Goal: Transaction & Acquisition: Purchase product/service

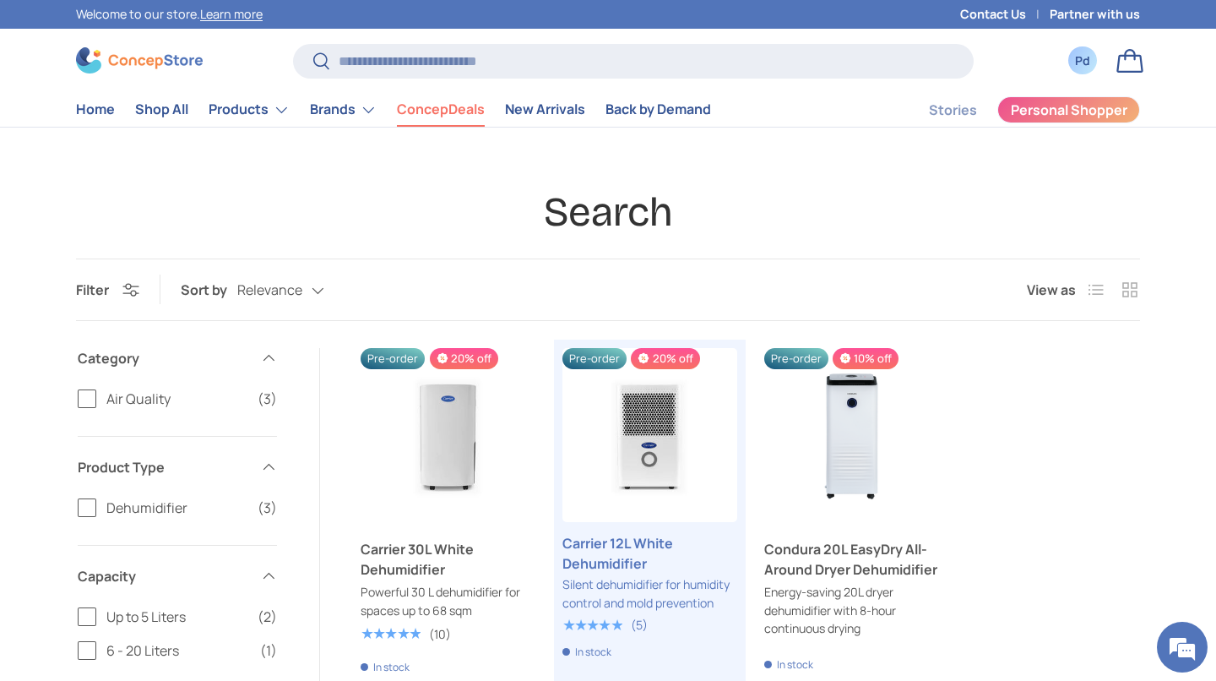
click at [485, 114] on link "ConcepDeals" at bounding box center [441, 109] width 88 height 33
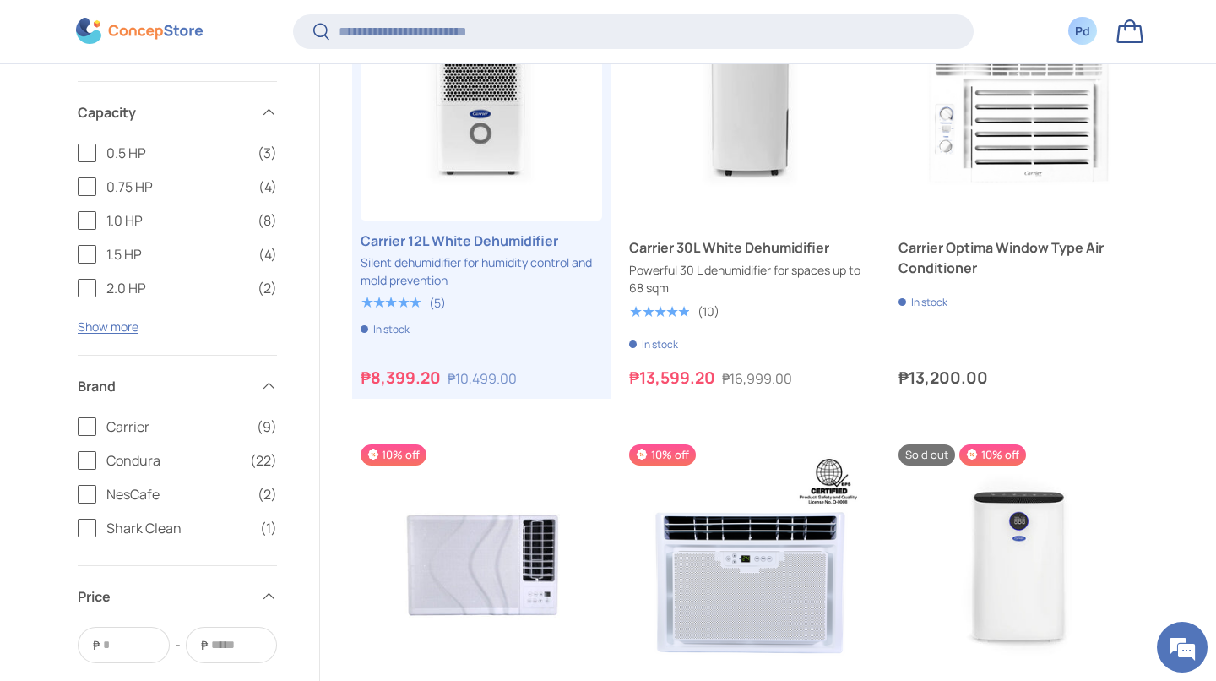
scroll to position [2233, 0]
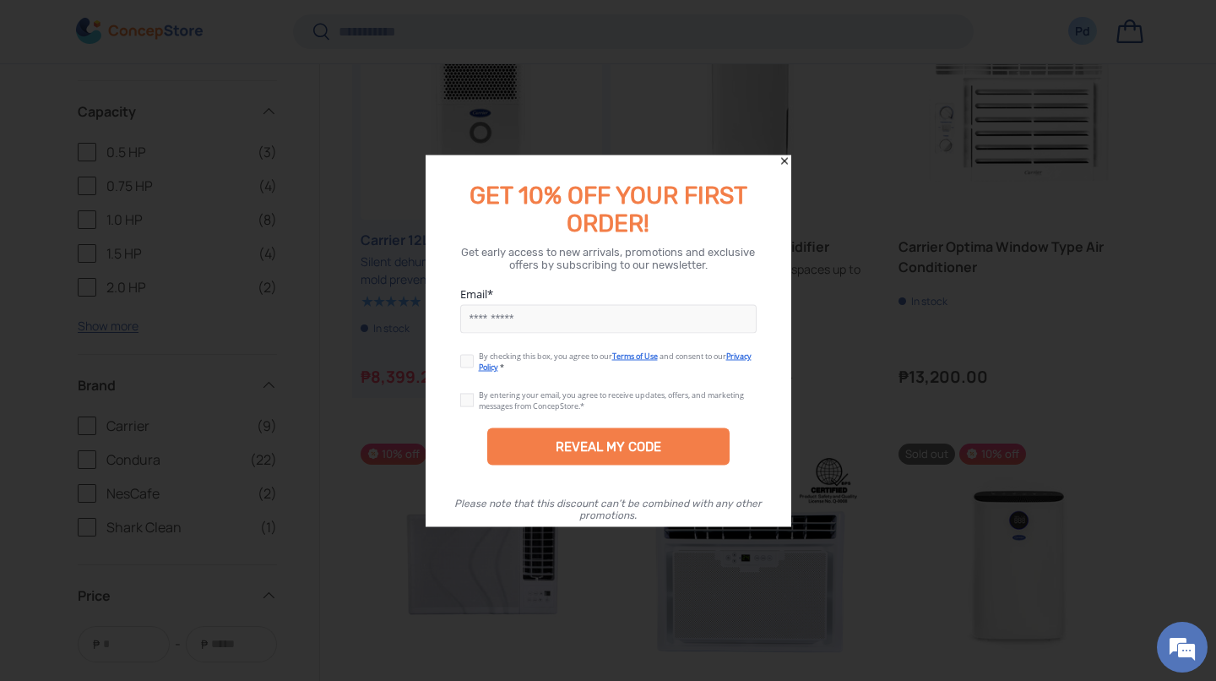
click at [650, 322] on input "Email" at bounding box center [608, 319] width 297 height 29
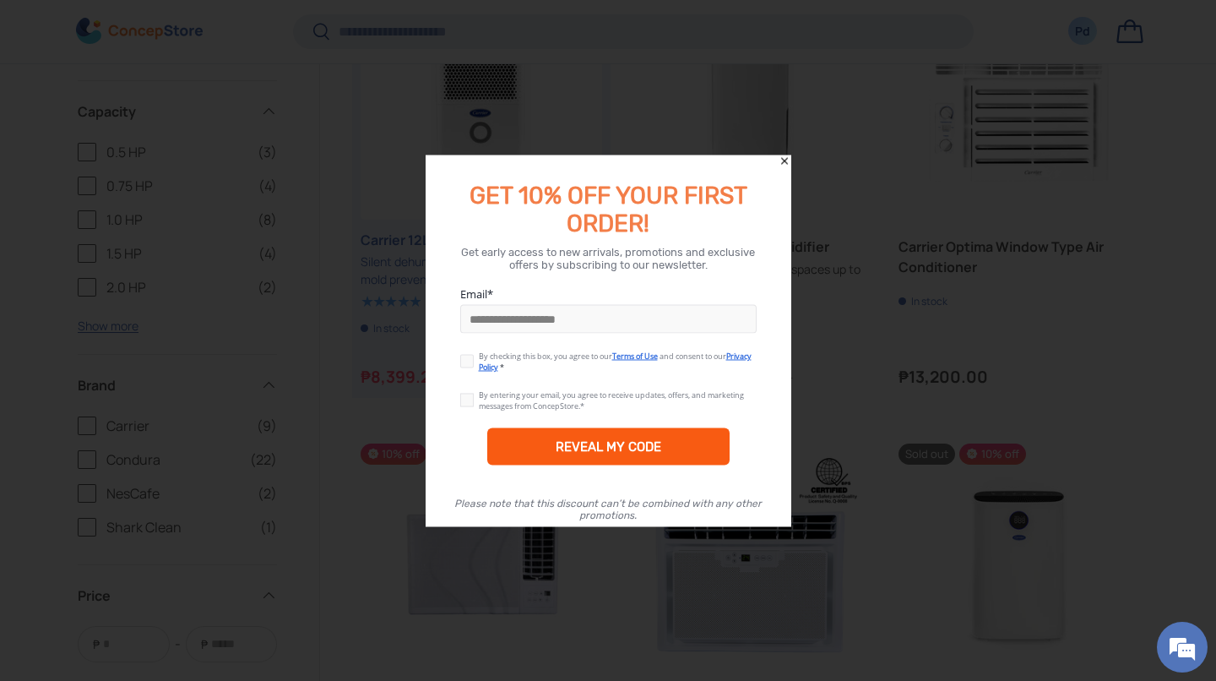
type input "**********"
click at [646, 448] on div "REVEAL MY CODE" at bounding box center [609, 446] width 106 height 15
click at [470, 361] on label at bounding box center [469, 358] width 19 height 14
click at [465, 404] on label at bounding box center [469, 397] width 19 height 14
click at [645, 436] on div "REVEAL MY CODE" at bounding box center [608, 446] width 243 height 37
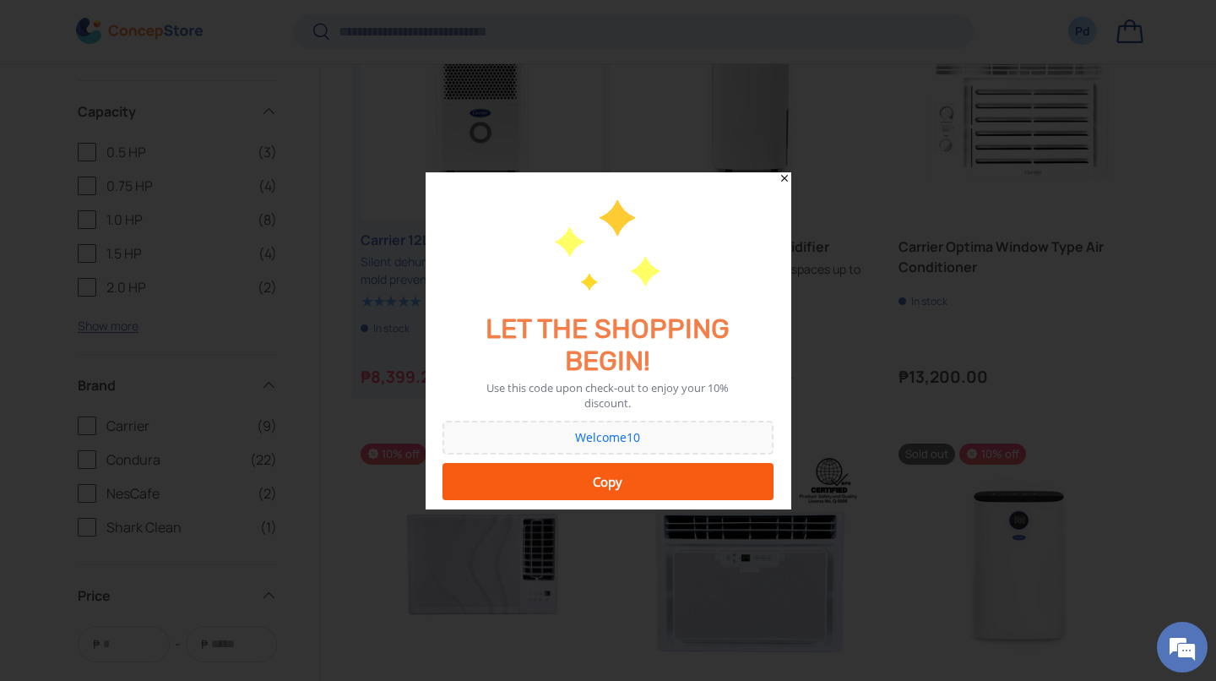
click at [677, 481] on div "Copy" at bounding box center [608, 482] width 309 height 34
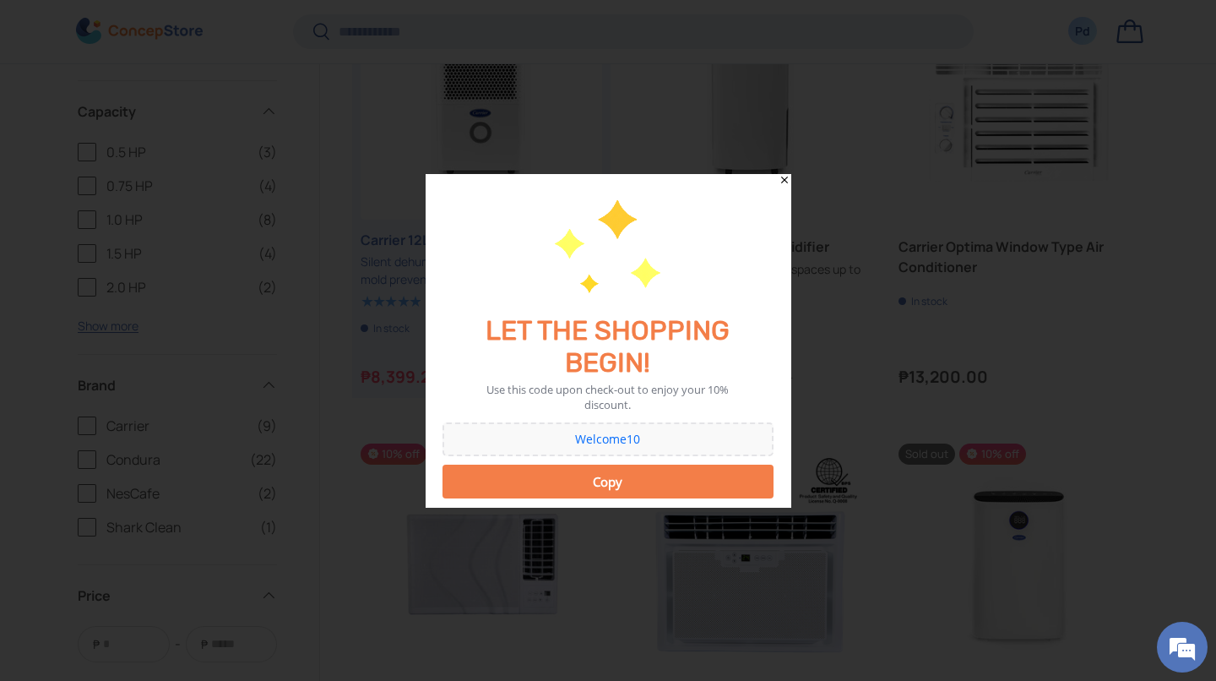
click at [613, 487] on button "Copy" at bounding box center [608, 482] width 331 height 34
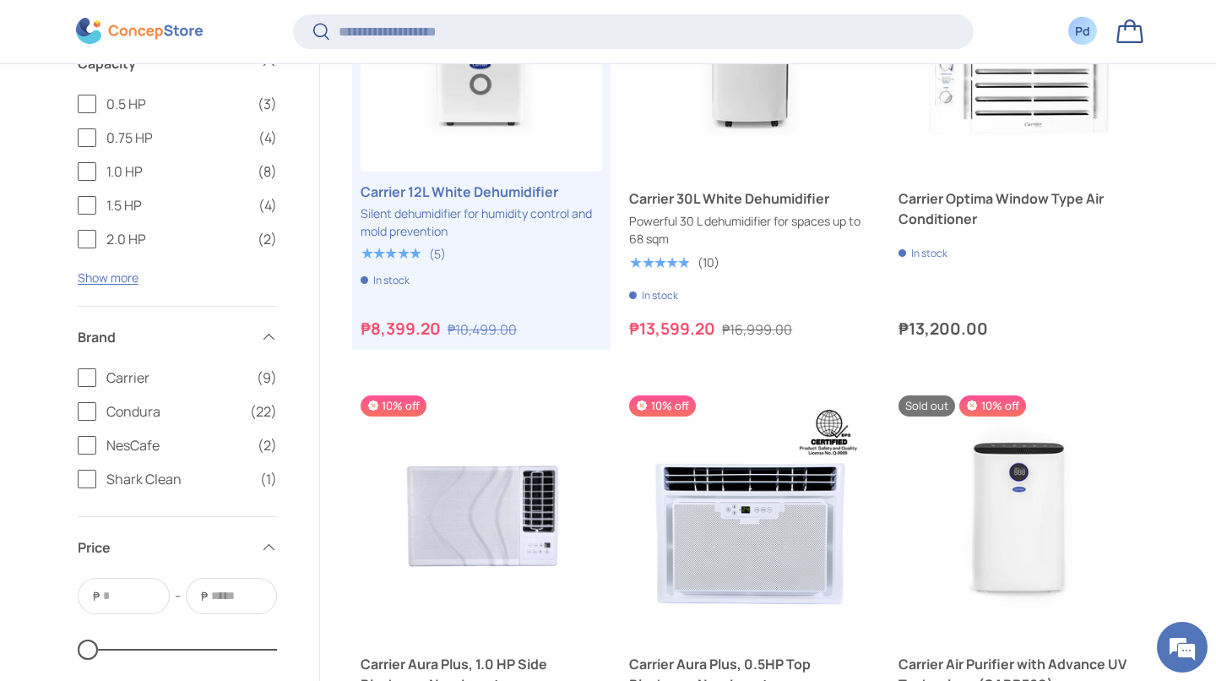
scroll to position [2282, 0]
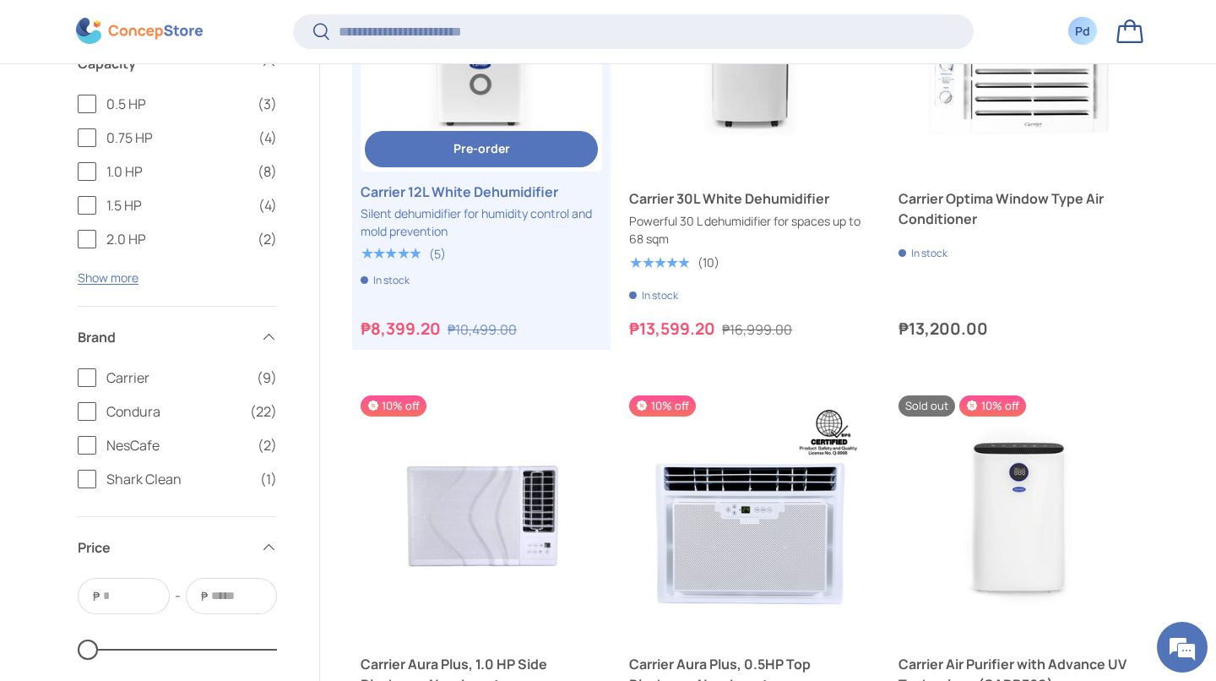
click at [519, 171] on link "Carrier 12L White Dehumidifier" at bounding box center [482, 51] width 242 height 242
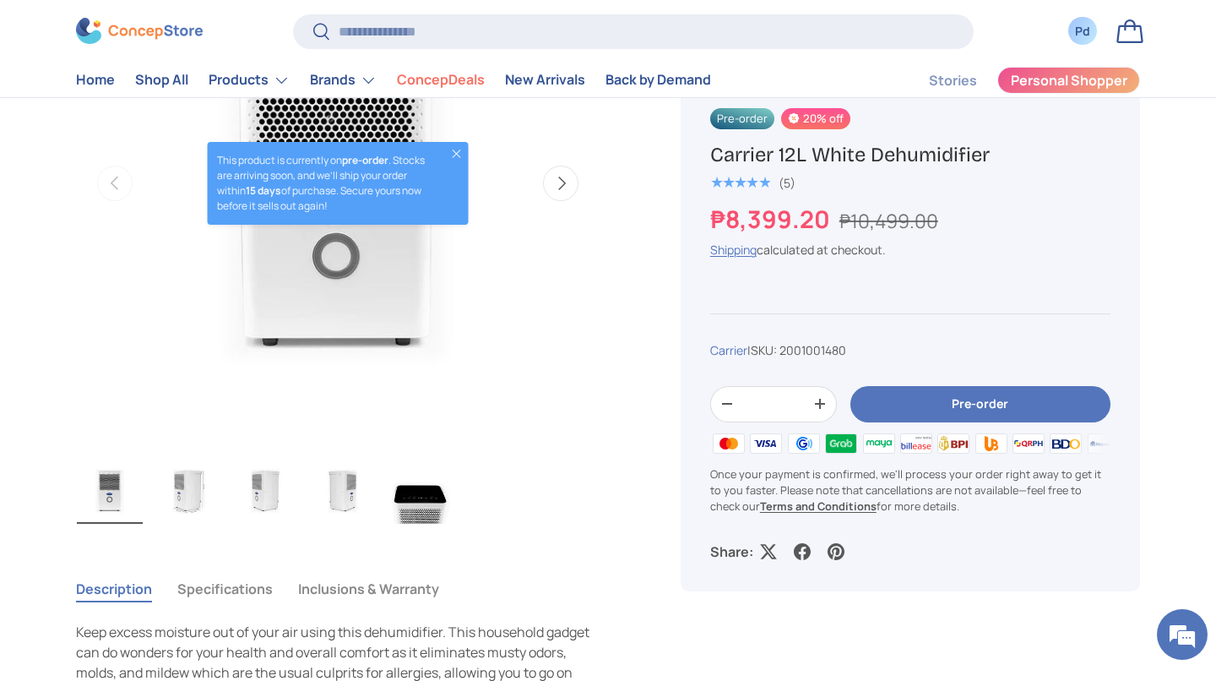
scroll to position [769, 0]
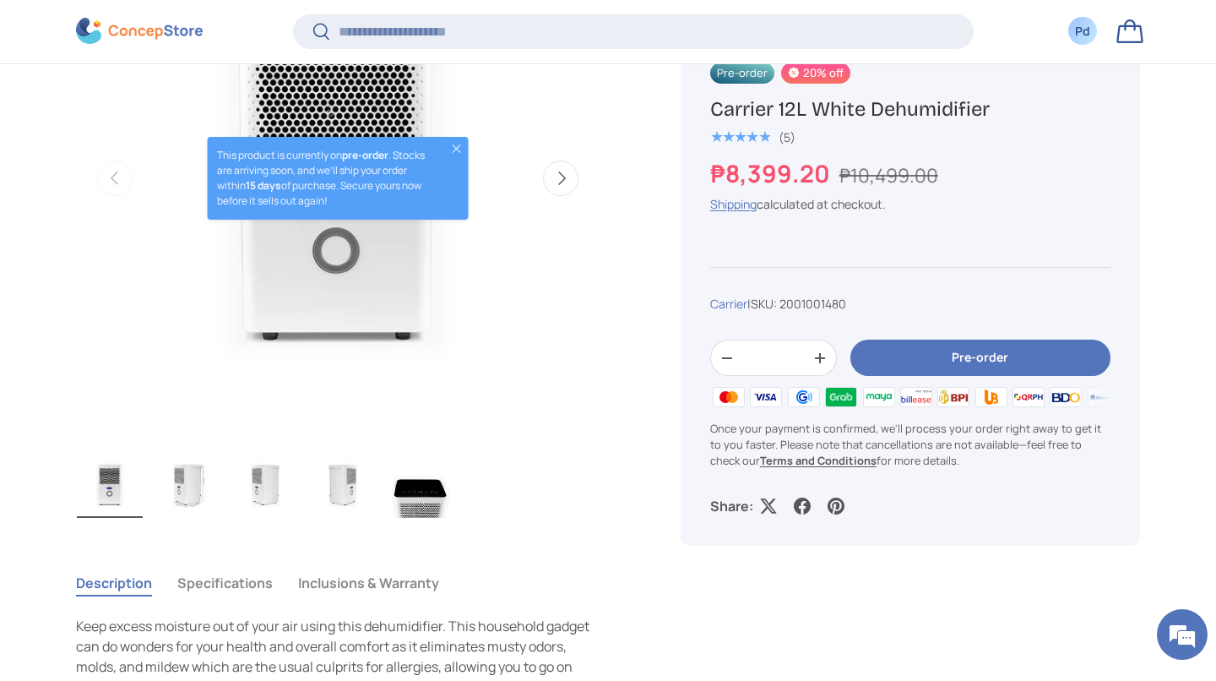
click at [1013, 377] on button "Pre-order" at bounding box center [981, 358] width 260 height 36
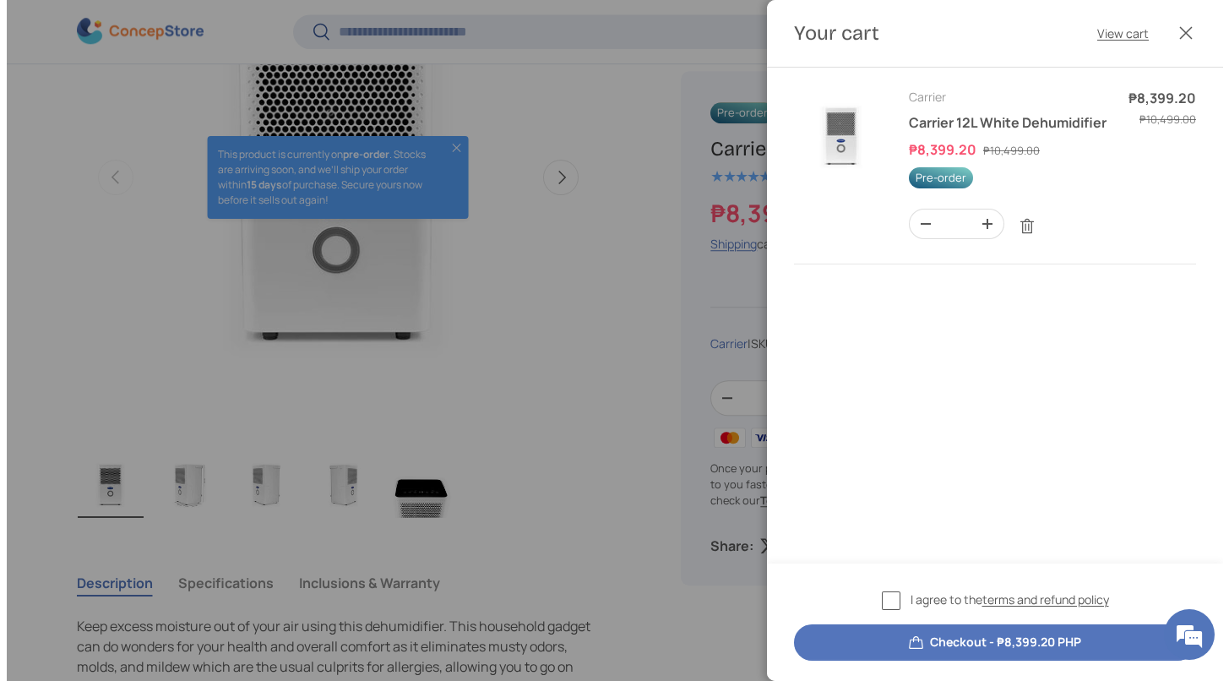
scroll to position [0, 0]
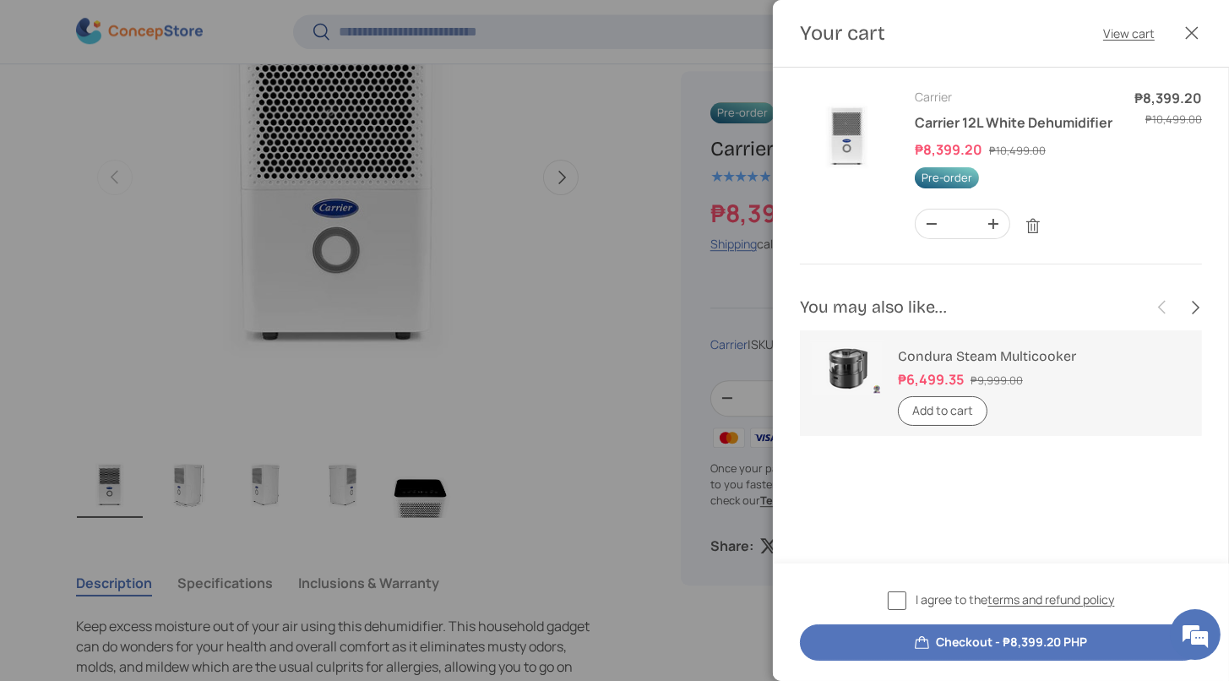
click at [845, 568] on div "I agree to the terms and refund policy Checkout - ₱8,399.20 PHP" at bounding box center [1001, 621] width 456 height 117
click at [888, 590] on label "I agree to the terms and refund policy" at bounding box center [1001, 599] width 227 height 19
click at [1003, 633] on button "Checkout - ₱8,399.20 PHP" at bounding box center [1001, 642] width 402 height 36
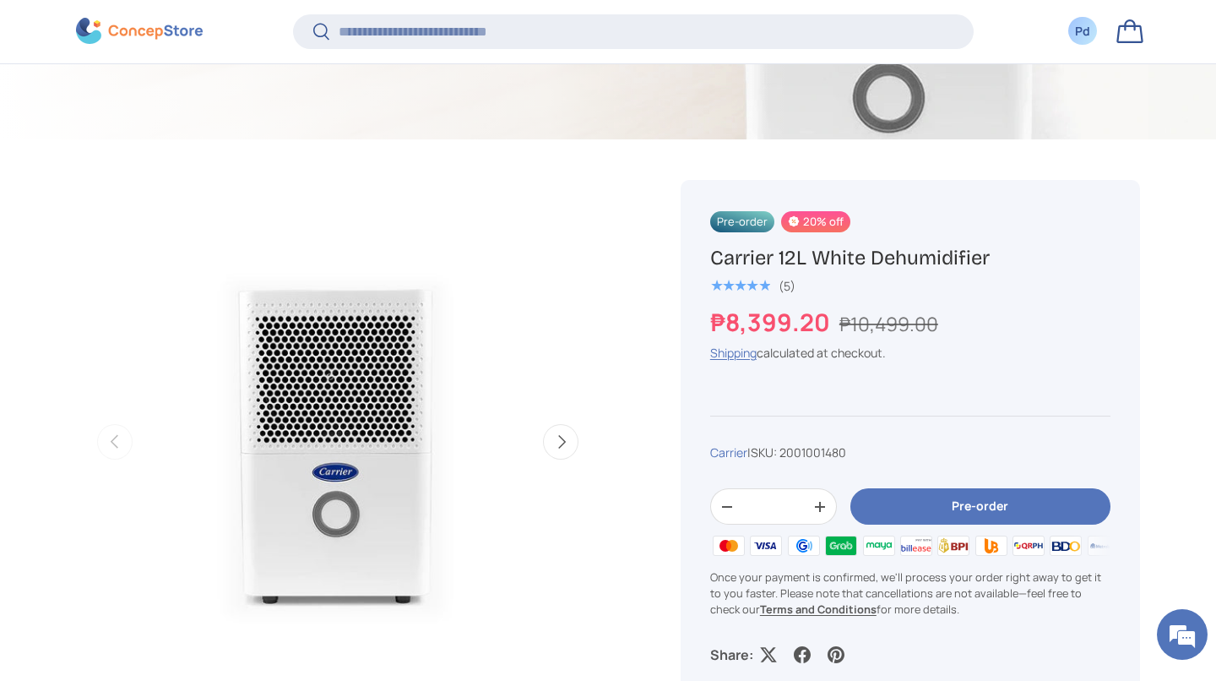
click at [1135, 49] on link "Bag" at bounding box center [1130, 31] width 37 height 37
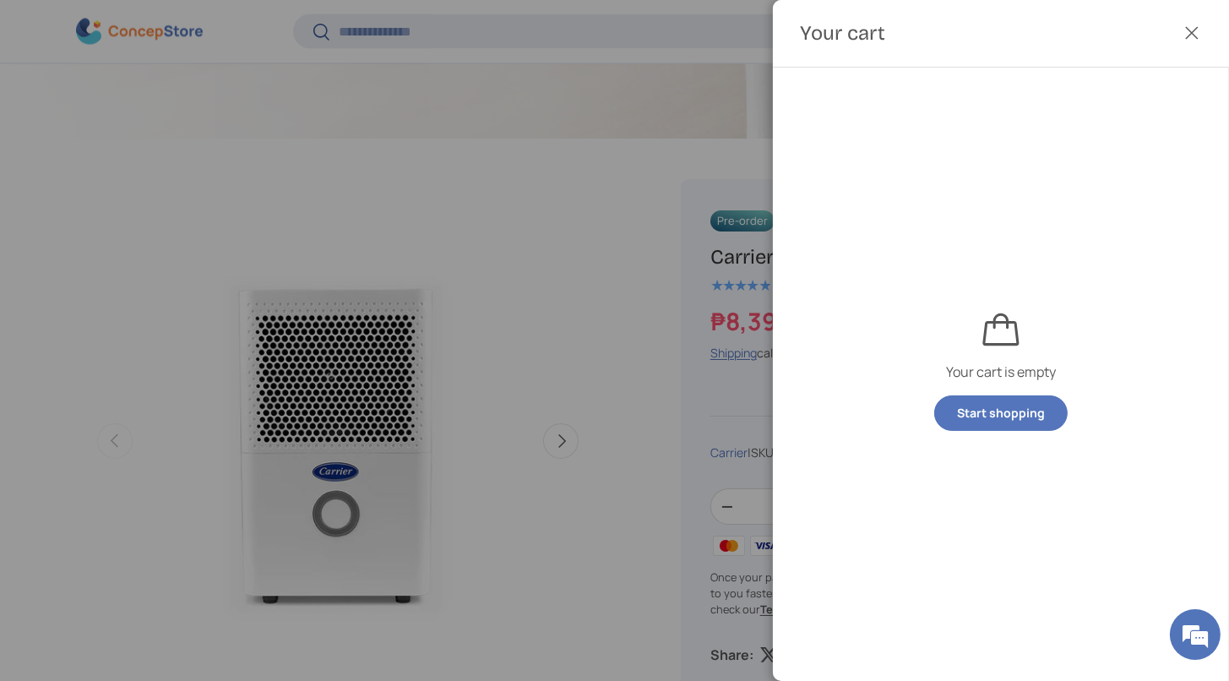
click at [1181, 36] on button "Close" at bounding box center [1191, 32] width 37 height 37
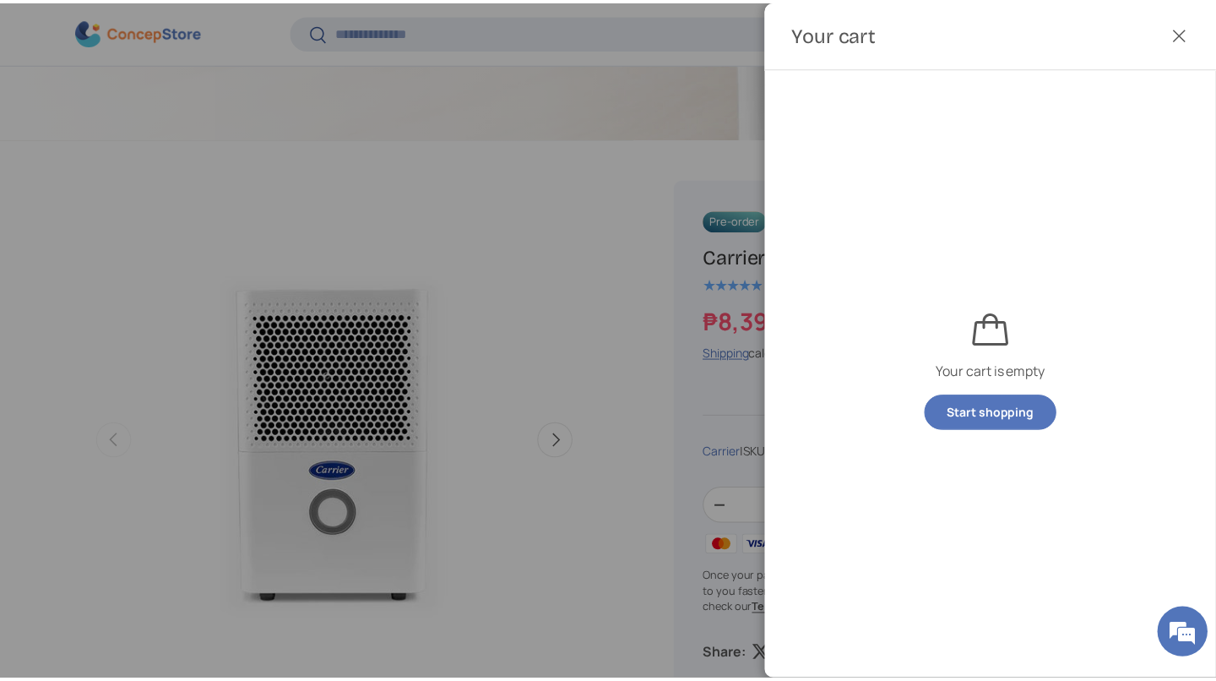
scroll to position [505, 0]
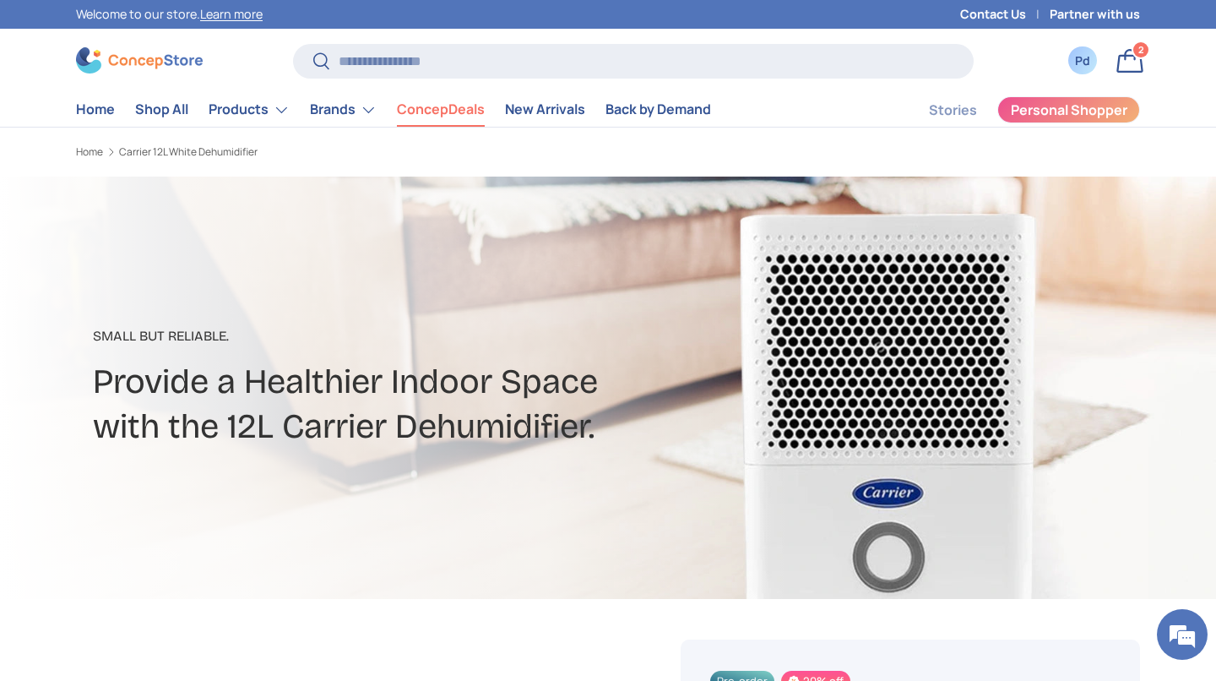
click at [485, 119] on link "ConcepDeals" at bounding box center [441, 109] width 88 height 33
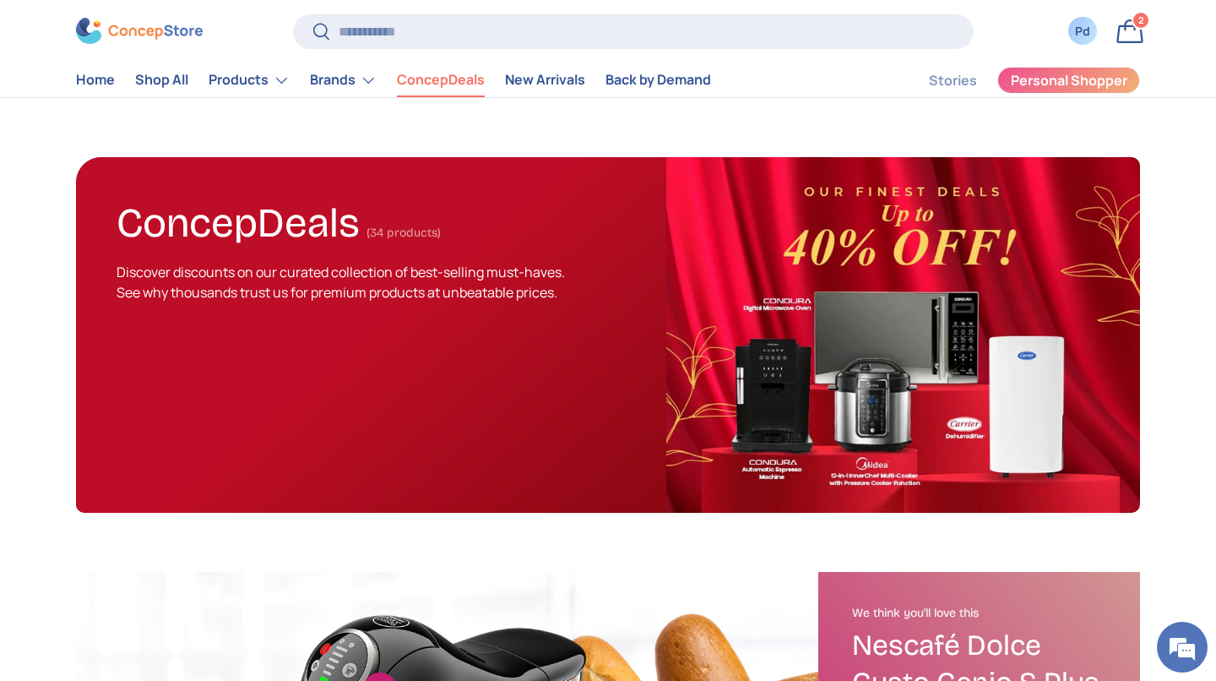
scroll to position [62, 0]
click at [969, 464] on img at bounding box center [903, 335] width 474 height 356
click at [454, 302] on span "Discover discounts on our curated collection of best-selling must-haves. See wh…" at bounding box center [341, 282] width 449 height 39
click at [470, 302] on span "Discover discounts on our curated collection of best-selling must-haves. See wh…" at bounding box center [341, 282] width 449 height 39
click at [471, 302] on span "Discover discounts on our curated collection of best-selling must-haves. See wh…" at bounding box center [341, 282] width 449 height 39
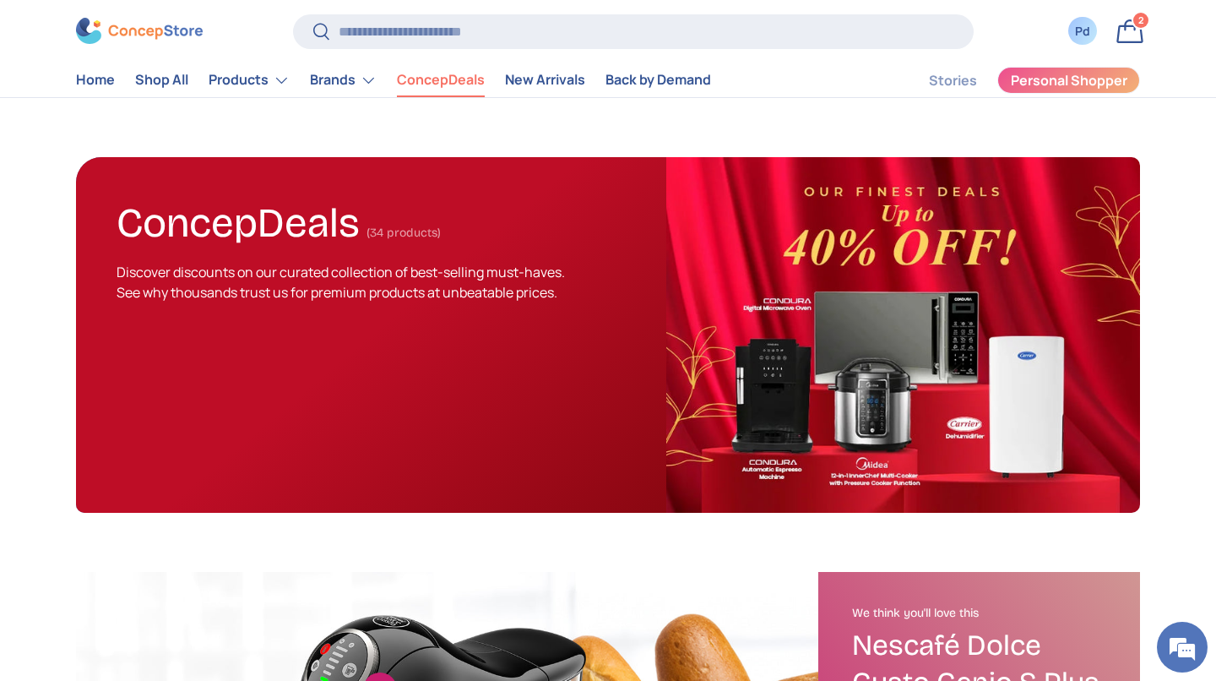
click at [479, 302] on span "Discover discounts on our curated collection of best-selling must-haves. See wh…" at bounding box center [341, 282] width 449 height 39
click at [913, 451] on img at bounding box center [903, 335] width 474 height 356
click at [906, 450] on img at bounding box center [903, 335] width 474 height 356
click at [906, 449] on img at bounding box center [903, 335] width 474 height 356
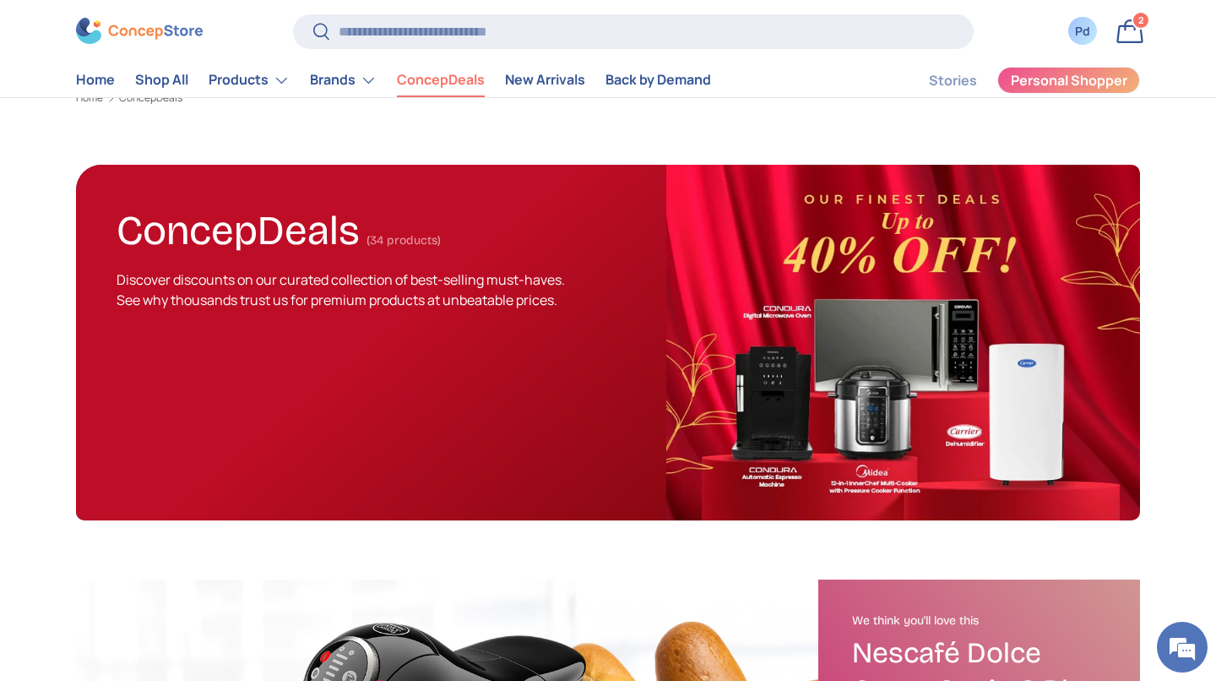
scroll to position [0, 0]
click at [1021, 520] on img at bounding box center [903, 343] width 474 height 356
click at [1034, 514] on img at bounding box center [903, 343] width 474 height 356
click at [1043, 513] on img at bounding box center [903, 343] width 474 height 356
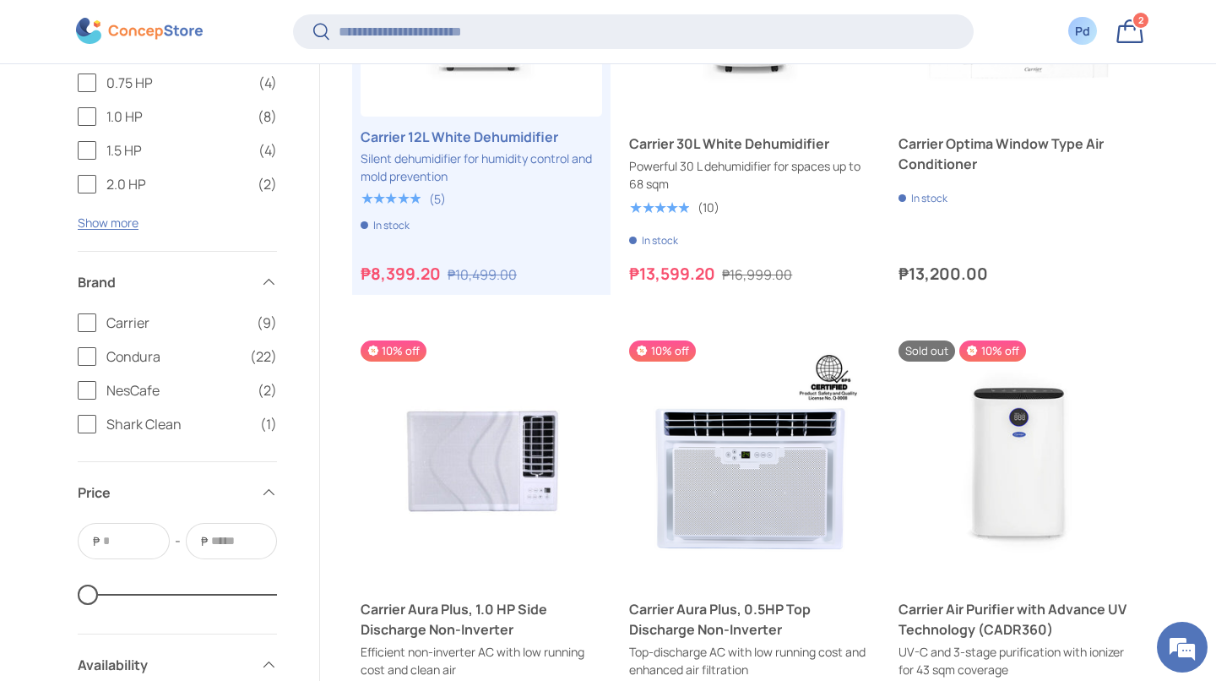
scroll to position [2328, 0]
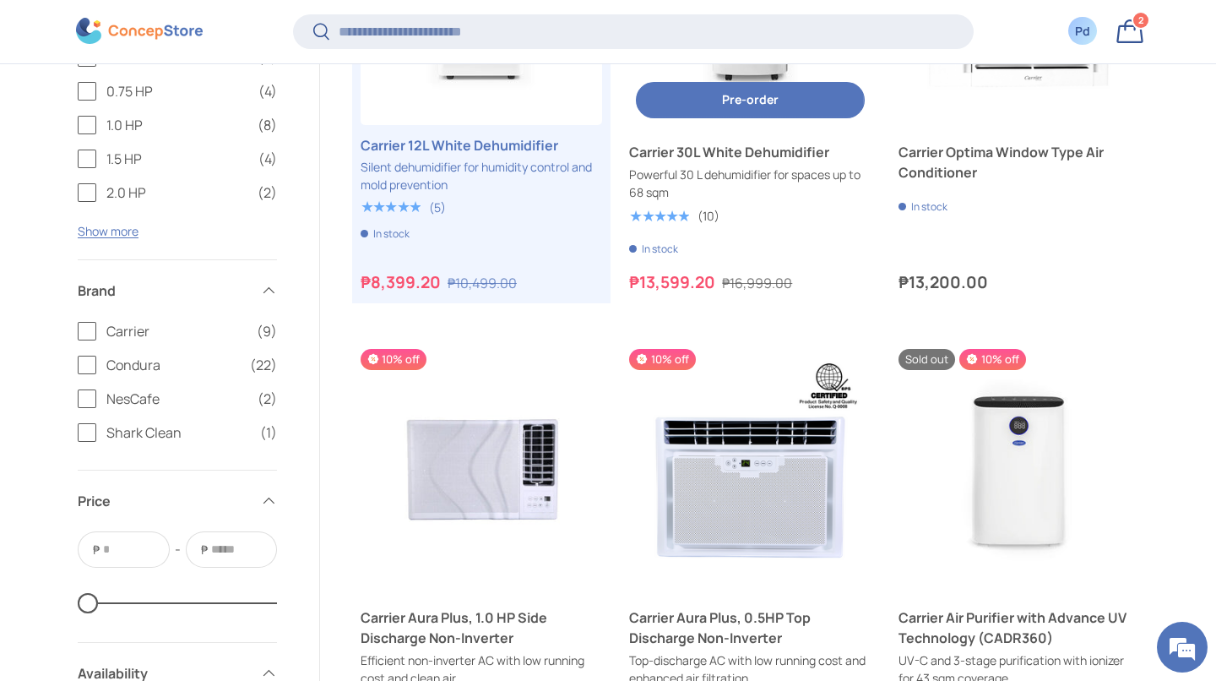
click at [738, 162] on link "Carrier 30L White Dehumidifier" at bounding box center [750, 152] width 242 height 20
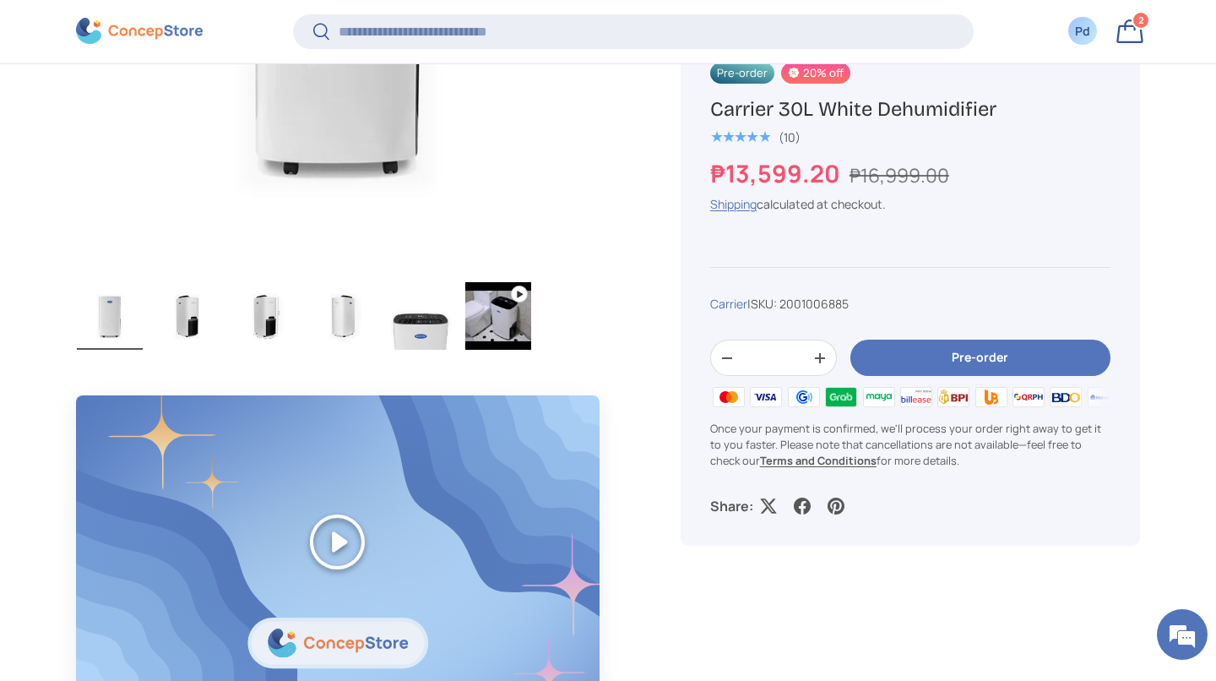
scroll to position [962, 0]
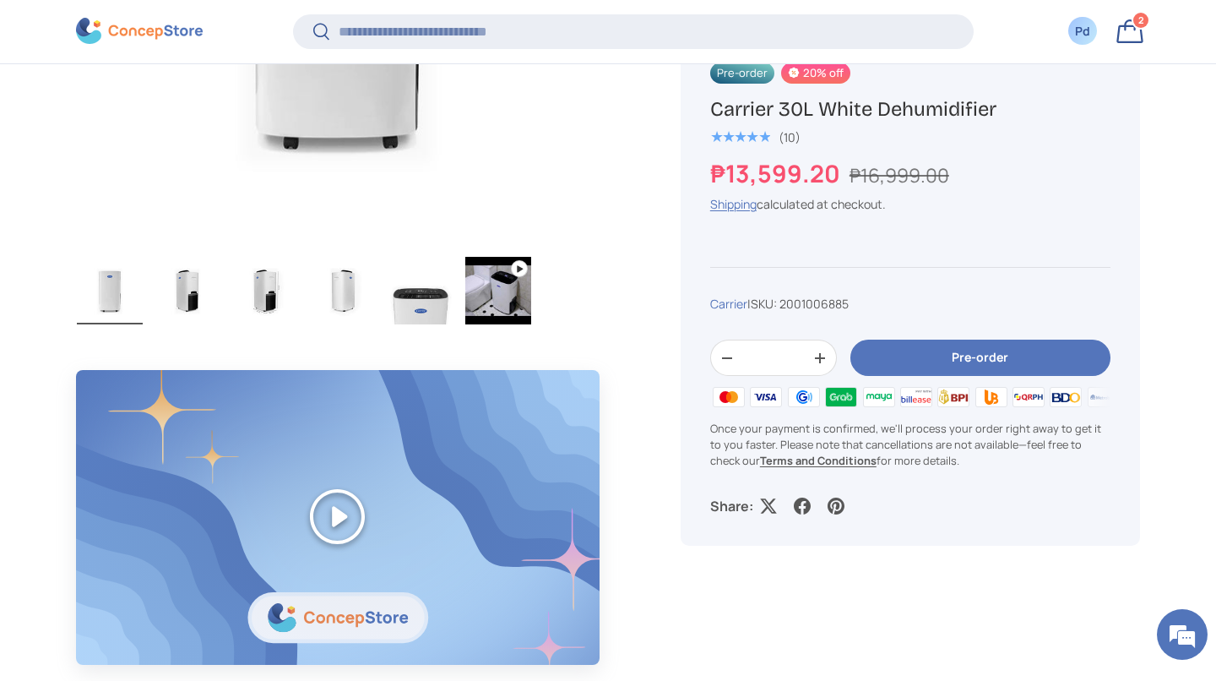
click at [509, 300] on img "Gallery Viewer" at bounding box center [498, 291] width 66 height 68
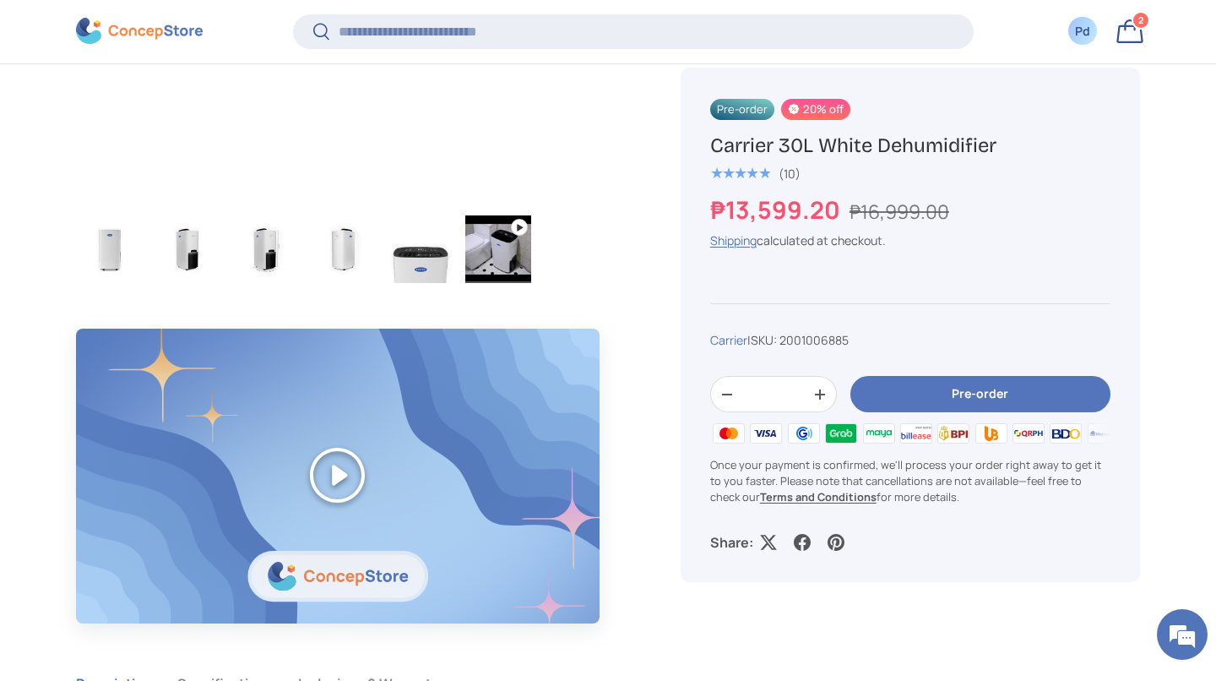
scroll to position [1009, 0]
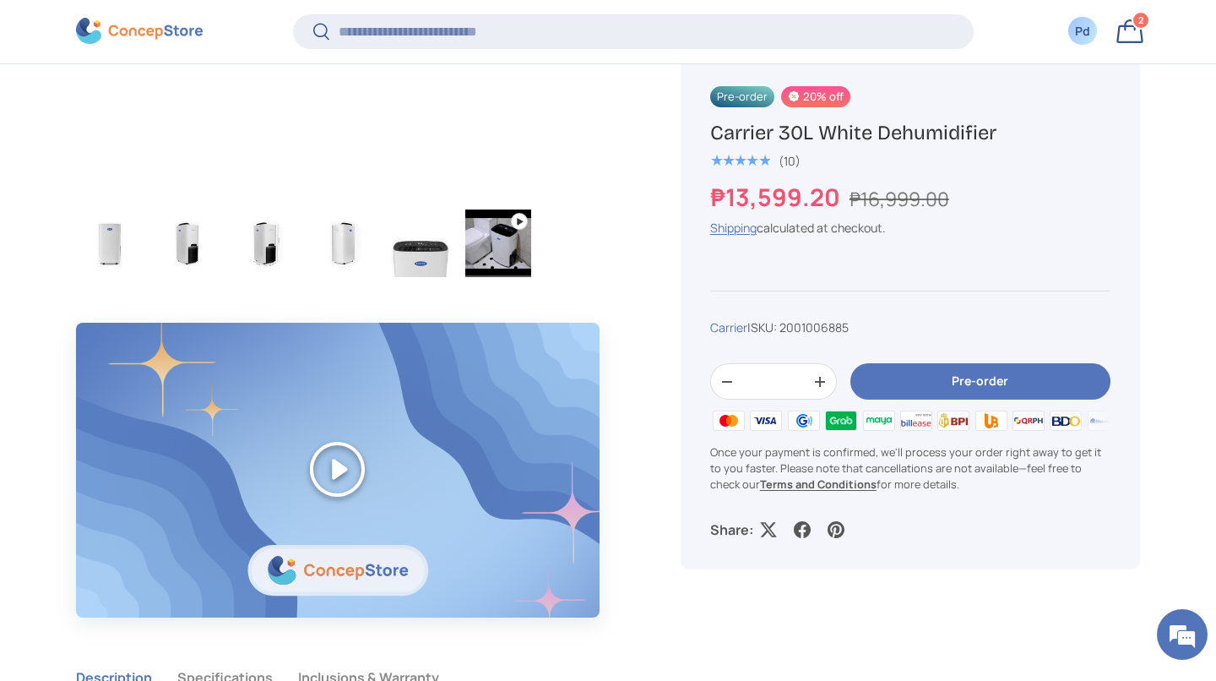
click at [438, 277] on img "Gallery Viewer" at bounding box center [421, 243] width 66 height 68
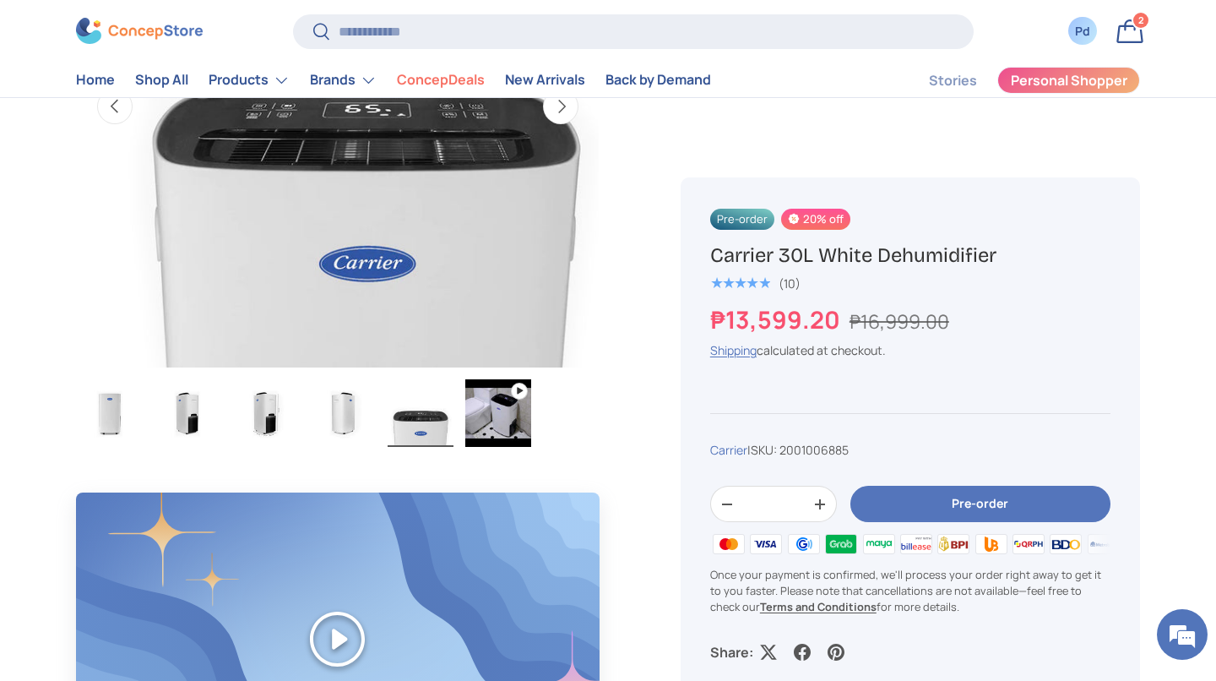
scroll to position [806, 0]
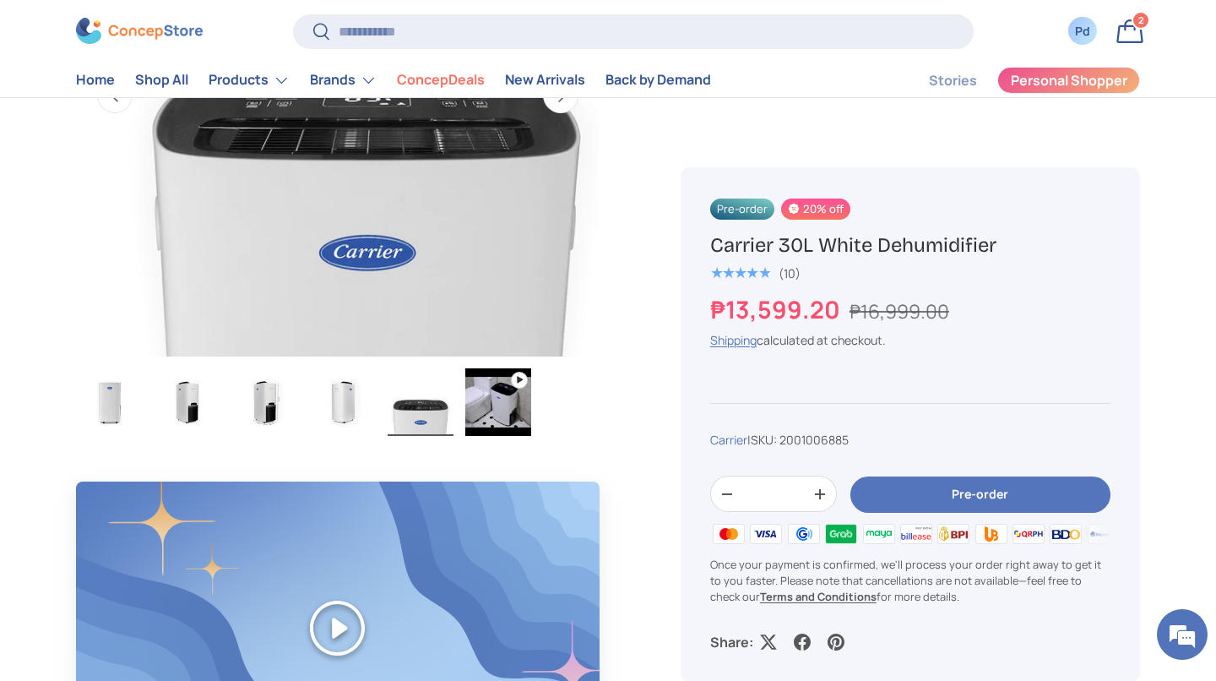
click at [358, 436] on img "Gallery Viewer" at bounding box center [343, 402] width 66 height 68
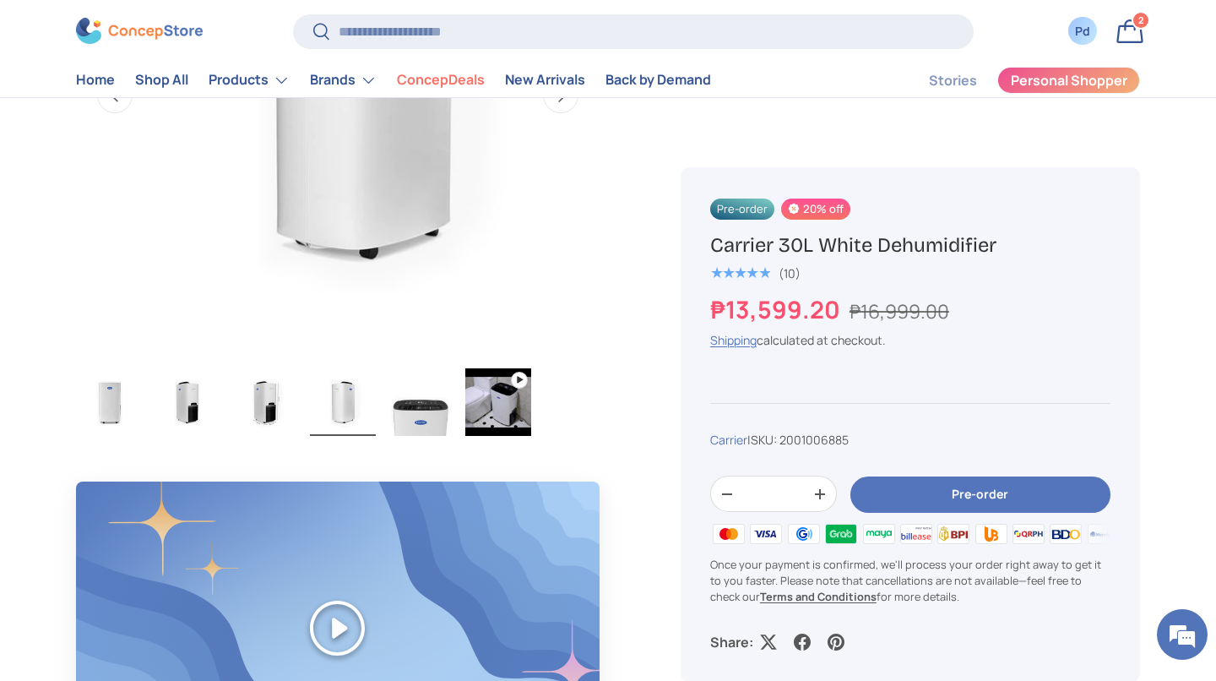
click at [267, 436] on img "Gallery Viewer" at bounding box center [265, 402] width 66 height 68
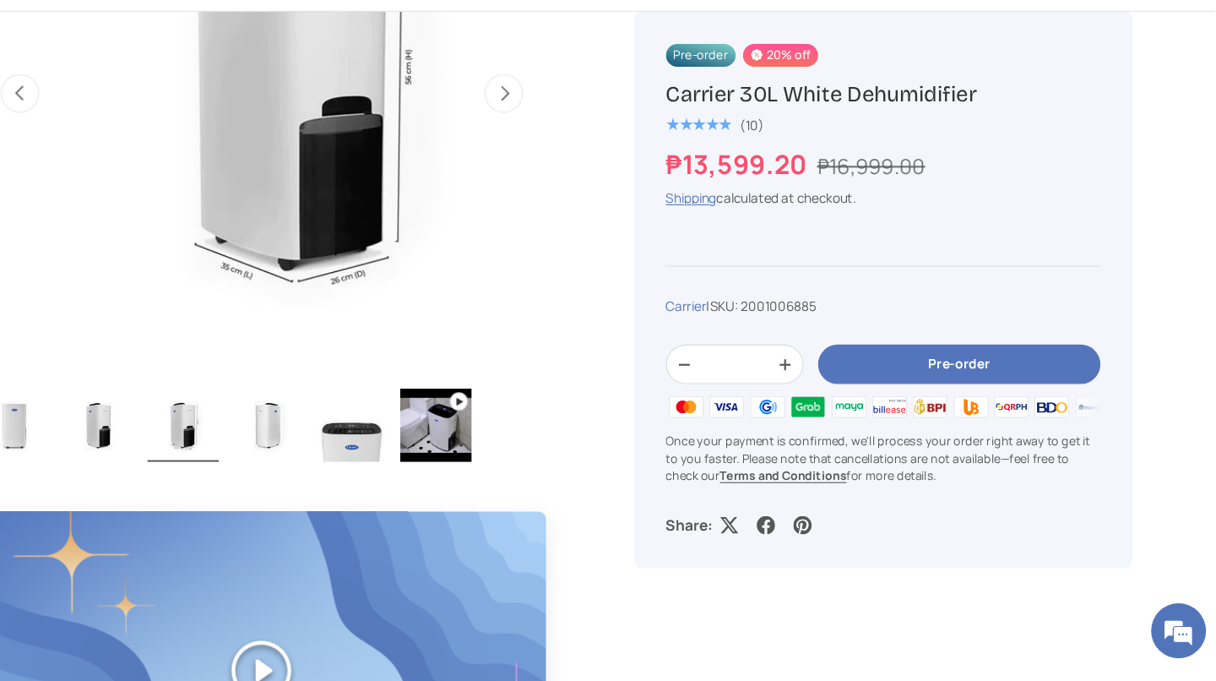
scroll to position [809, 0]
